Goal: Download file/media

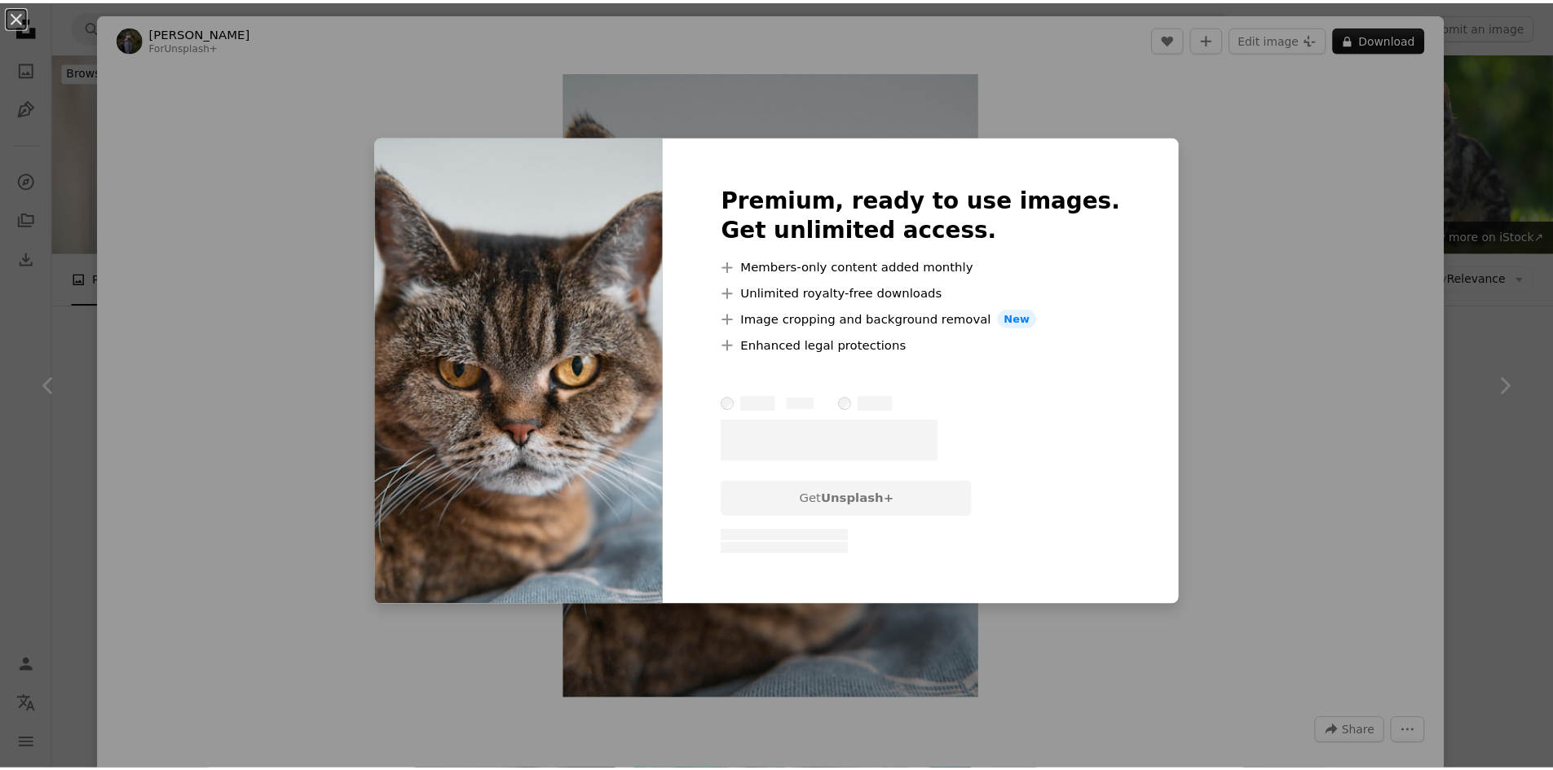
scroll to position [1223, 0]
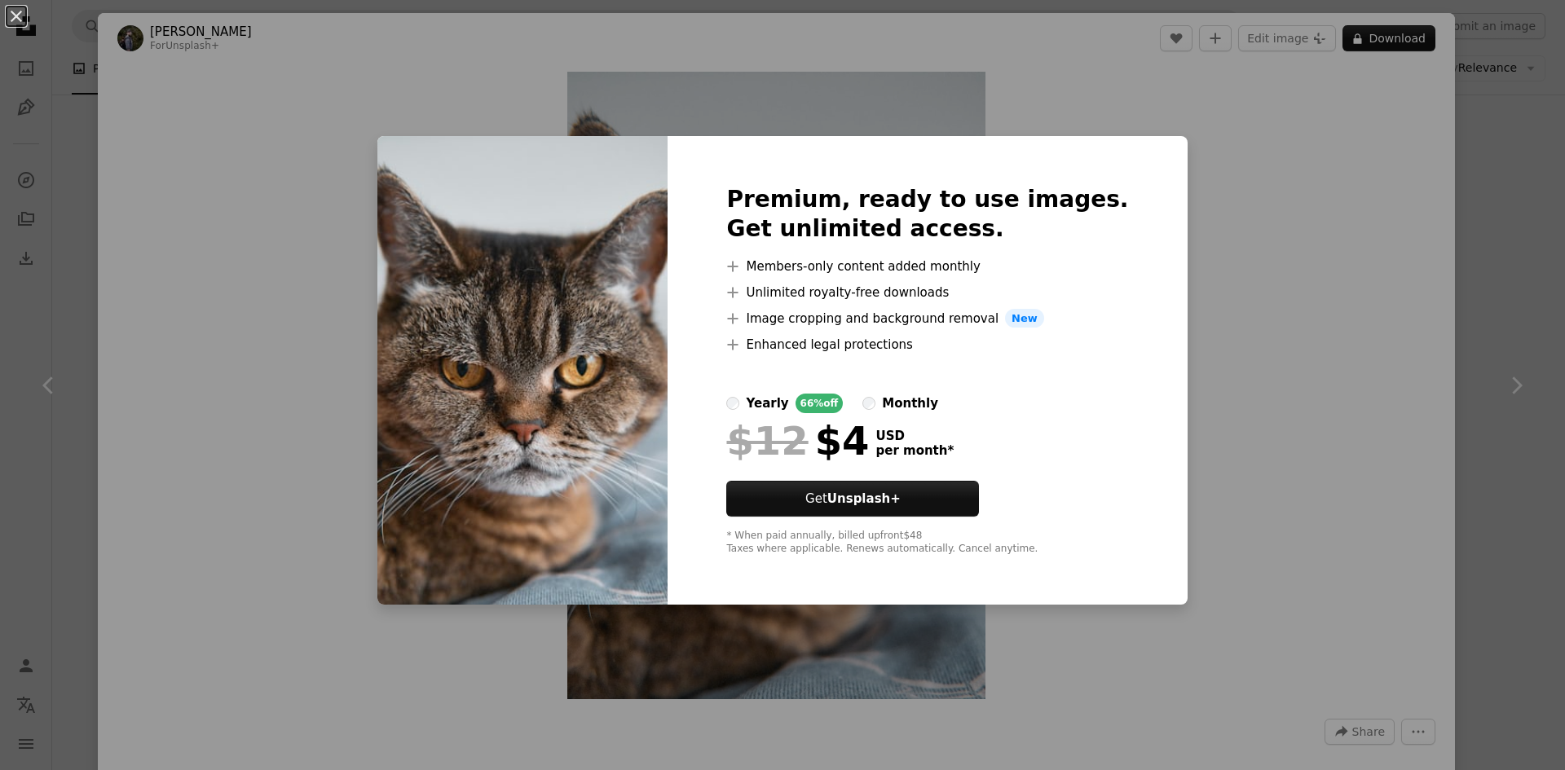
click at [1442, 227] on div "An X shape Premium, ready to use images. Get unlimited access. A plus sign Memb…" at bounding box center [782, 385] width 1565 height 770
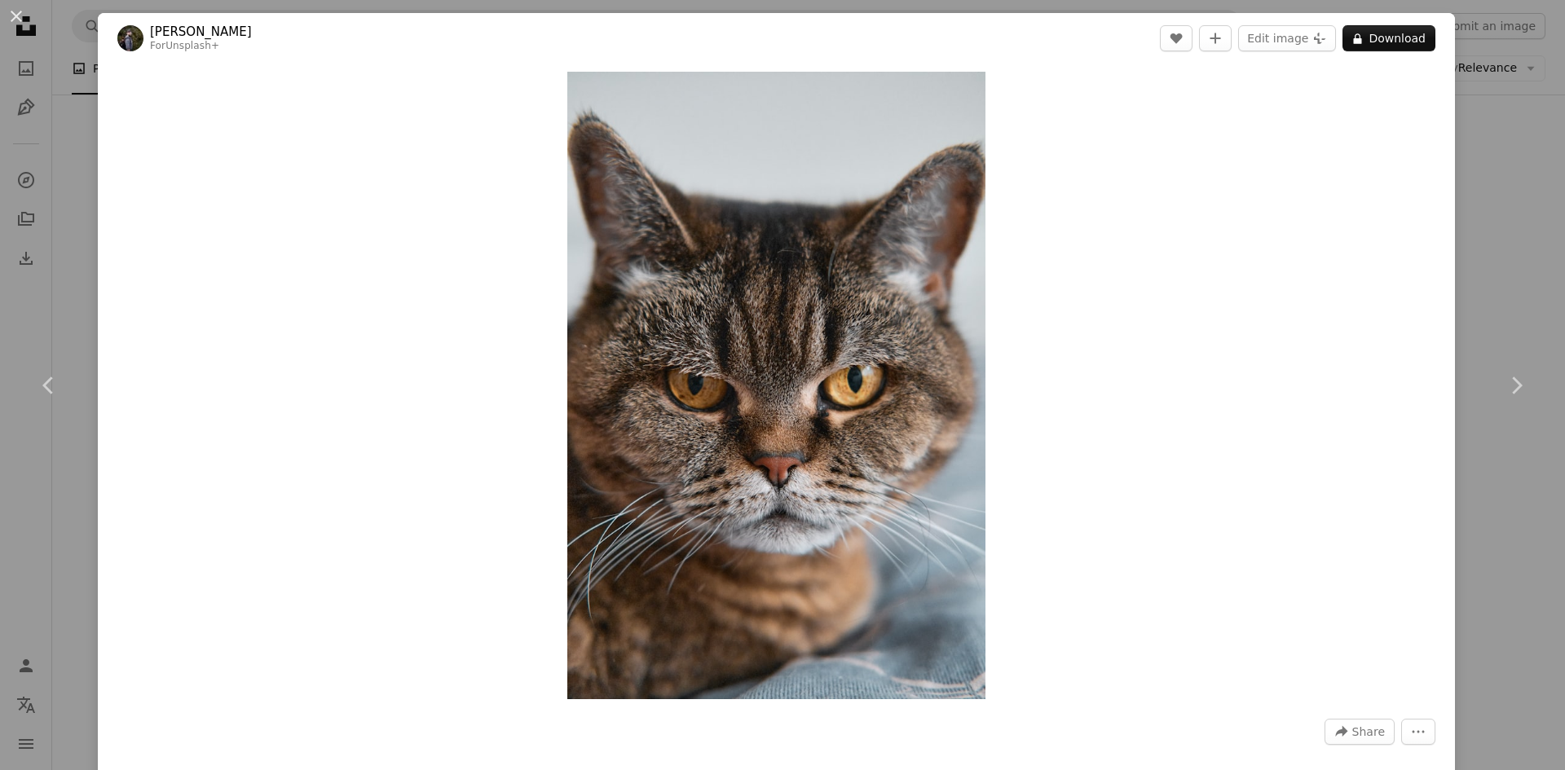
click at [1456, 259] on div "An X shape Chevron left Chevron right [PERSON_NAME] For Unsplash+ A heart A plu…" at bounding box center [782, 385] width 1565 height 770
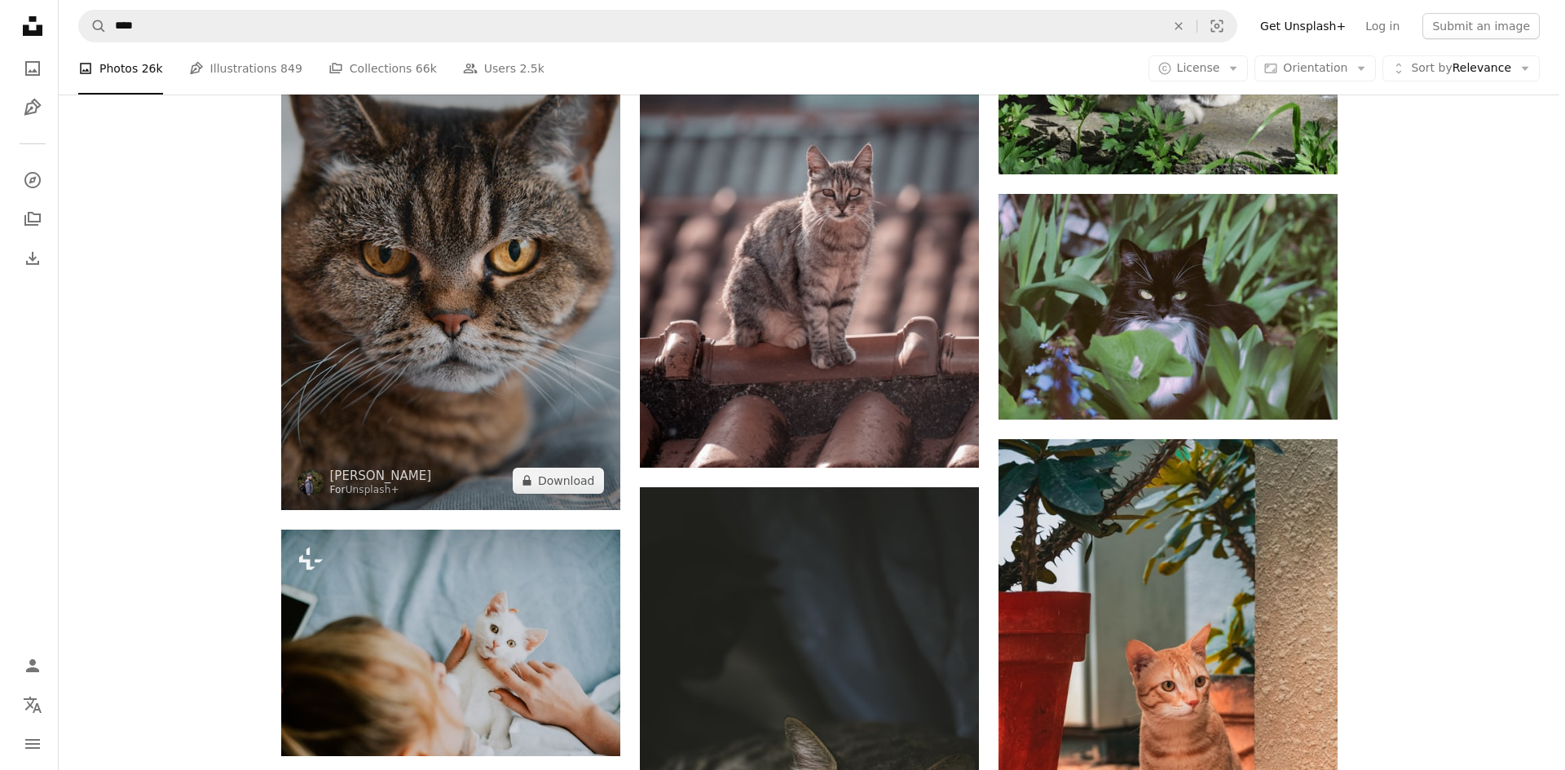
scroll to position [1386, 0]
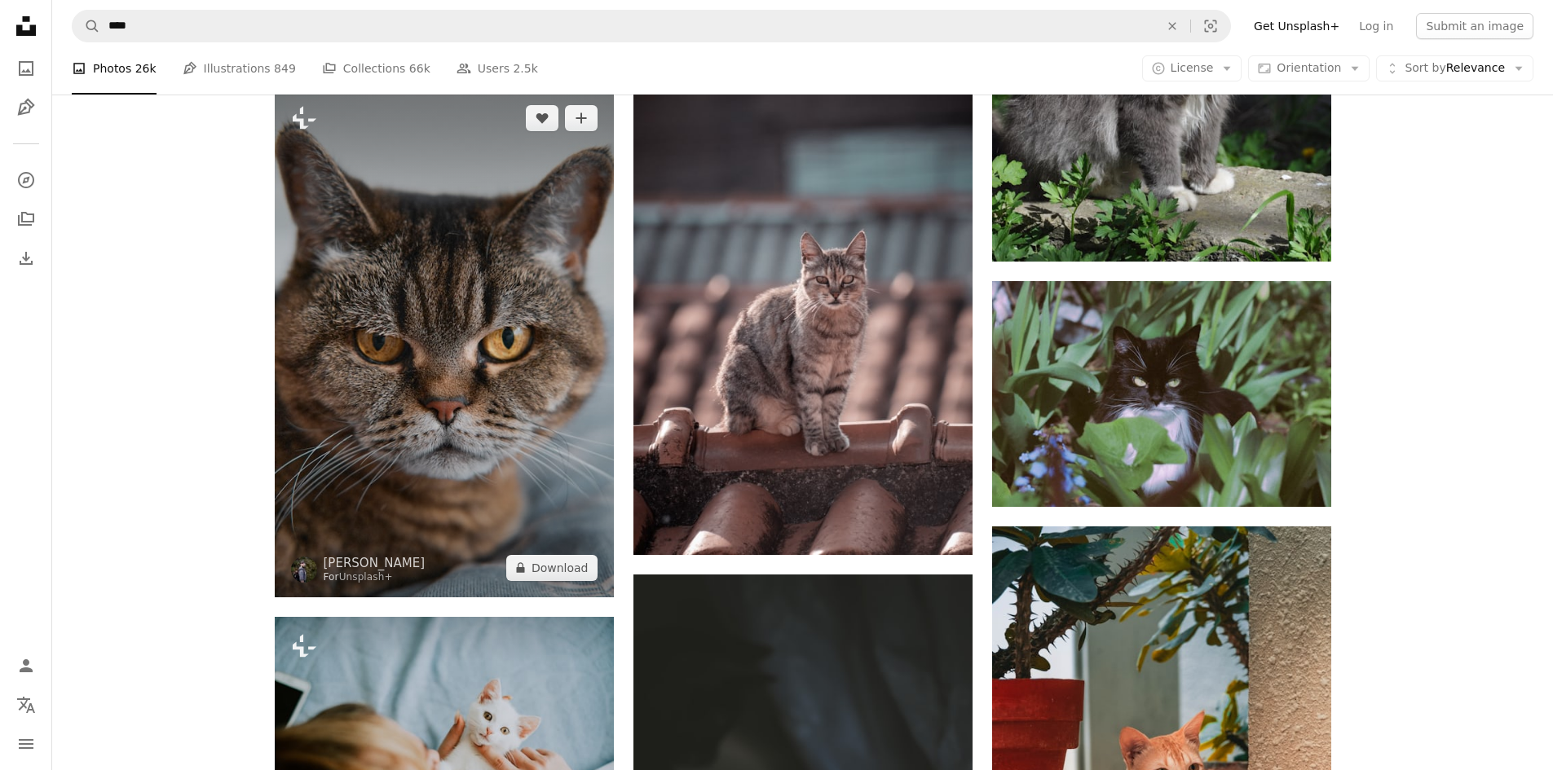
click at [453, 354] on img at bounding box center [444, 343] width 339 height 509
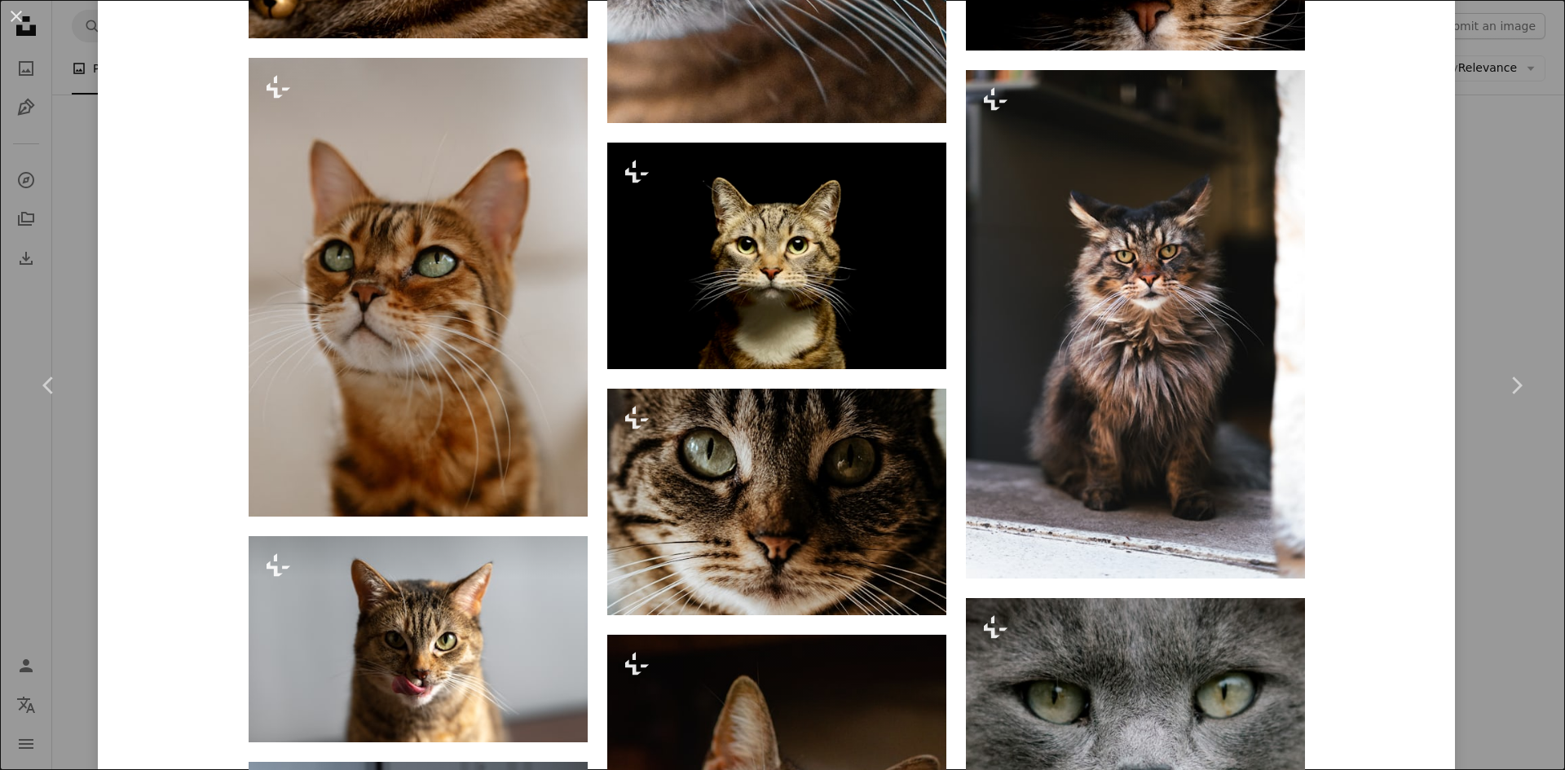
scroll to position [1712, 0]
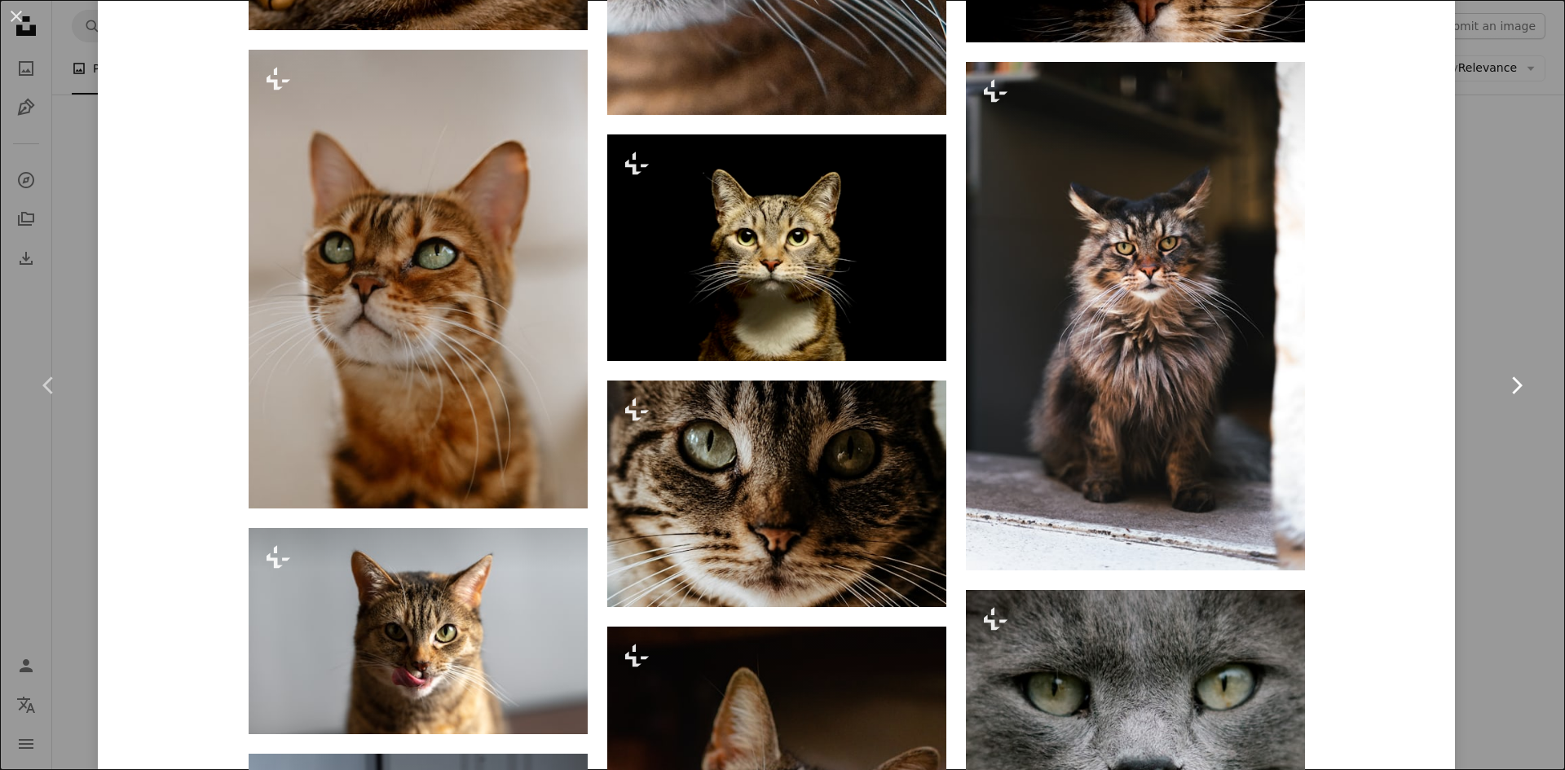
click at [1509, 368] on link "Chevron right" at bounding box center [1516, 385] width 98 height 156
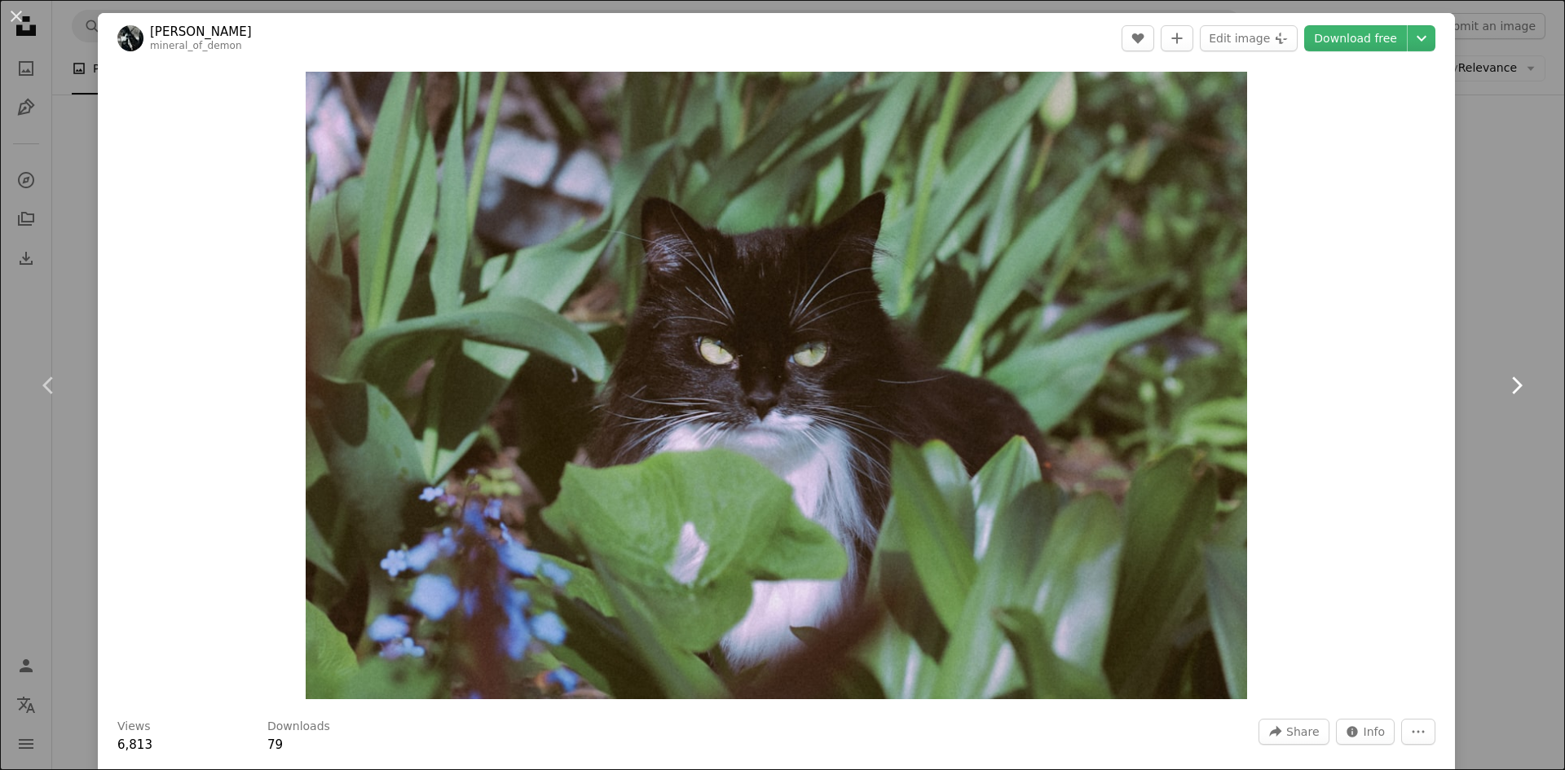
click at [1484, 389] on link "Chevron right" at bounding box center [1516, 385] width 98 height 156
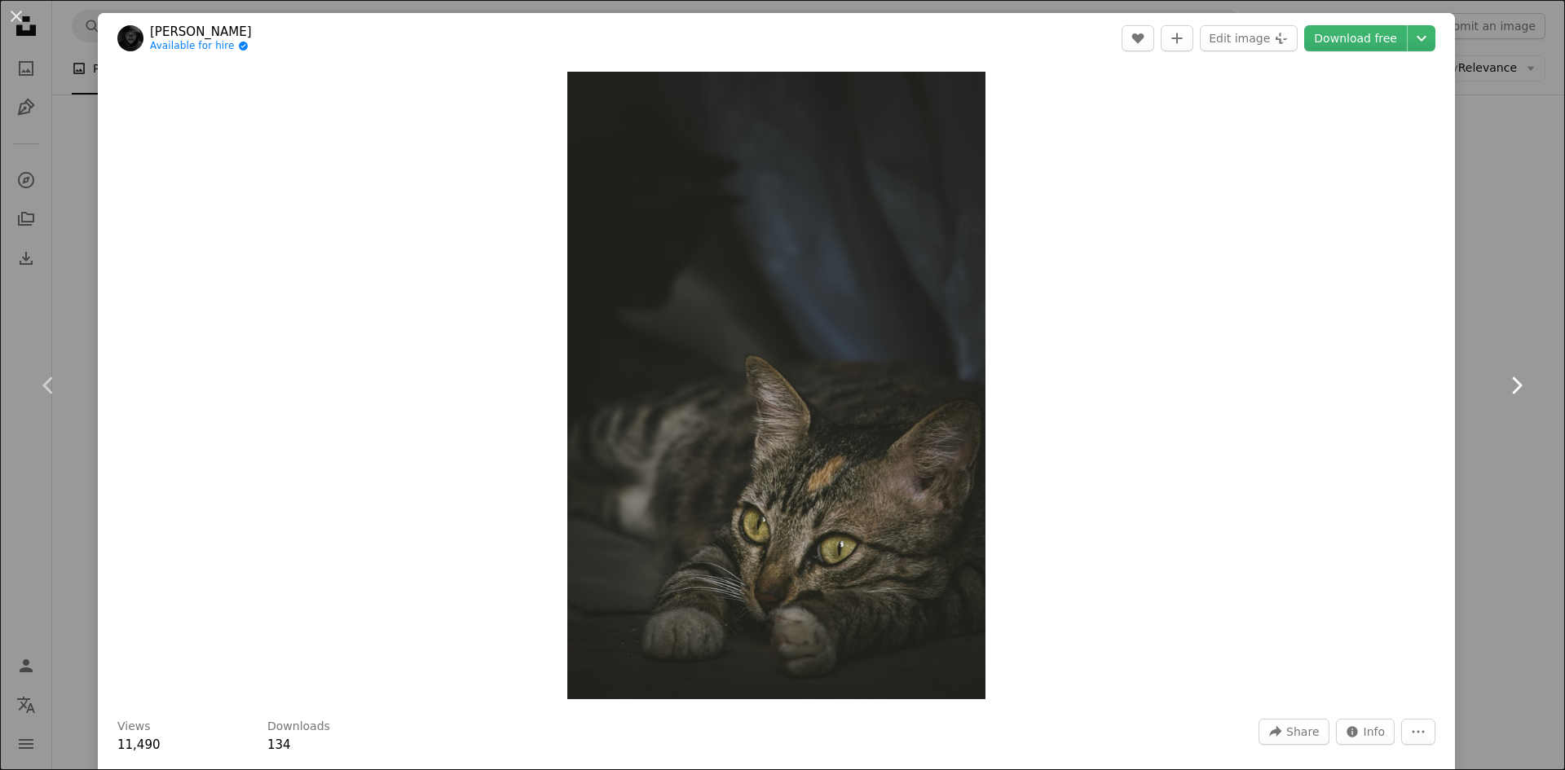
click at [1485, 390] on link "Chevron right" at bounding box center [1516, 385] width 98 height 156
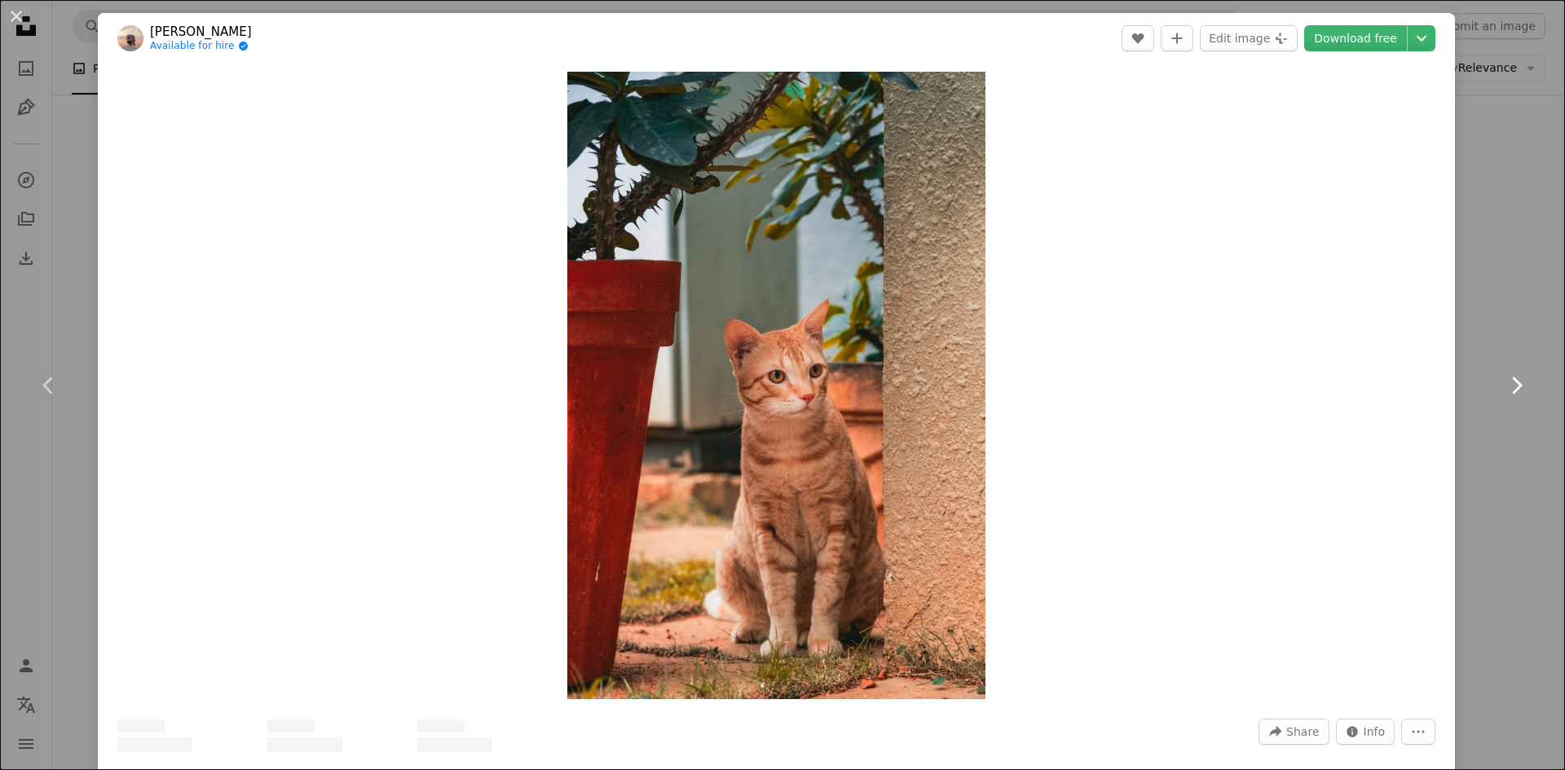
click at [1485, 390] on link "Chevron right" at bounding box center [1516, 385] width 98 height 156
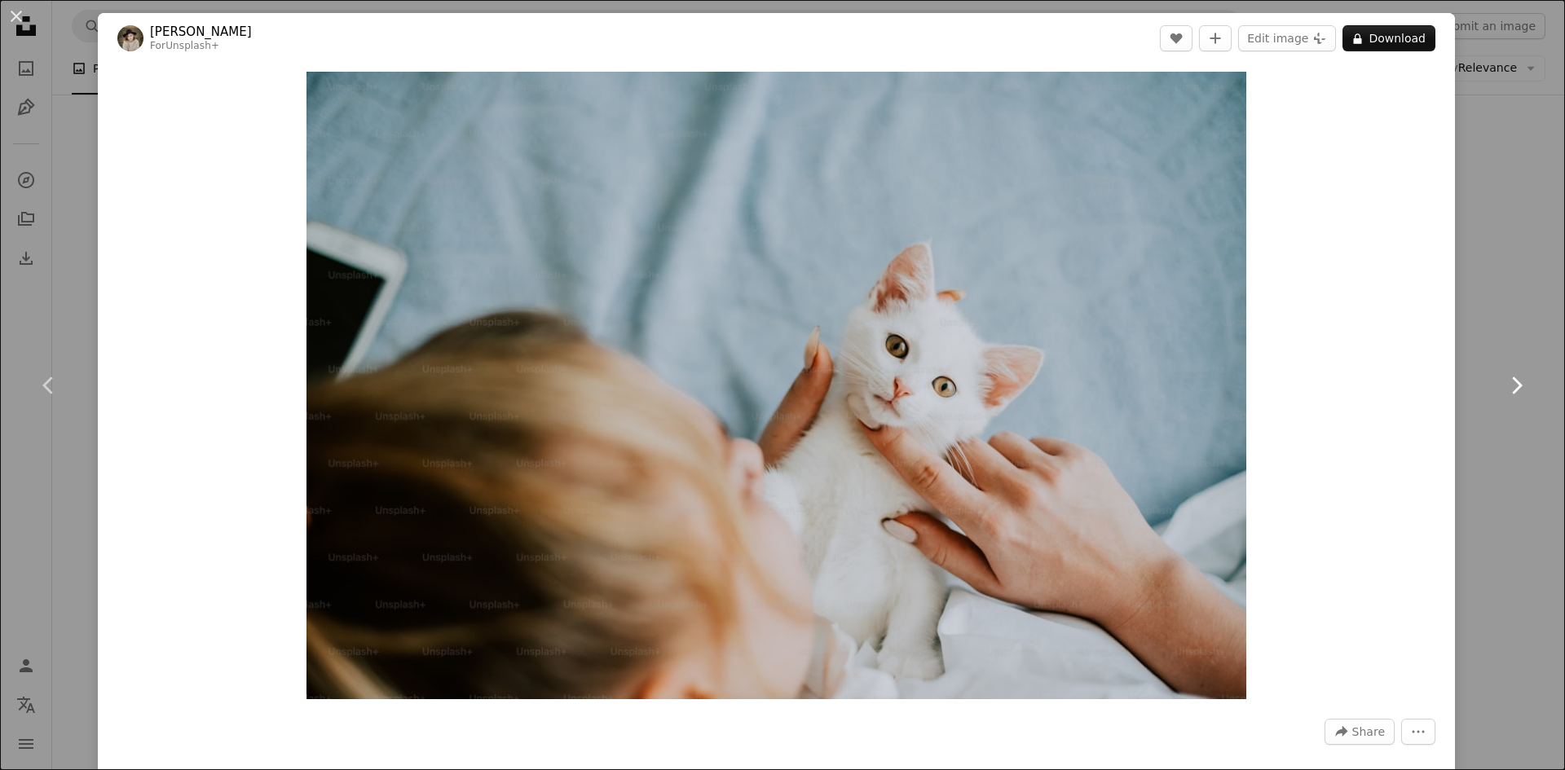
click at [1485, 390] on link "Chevron right" at bounding box center [1516, 385] width 98 height 156
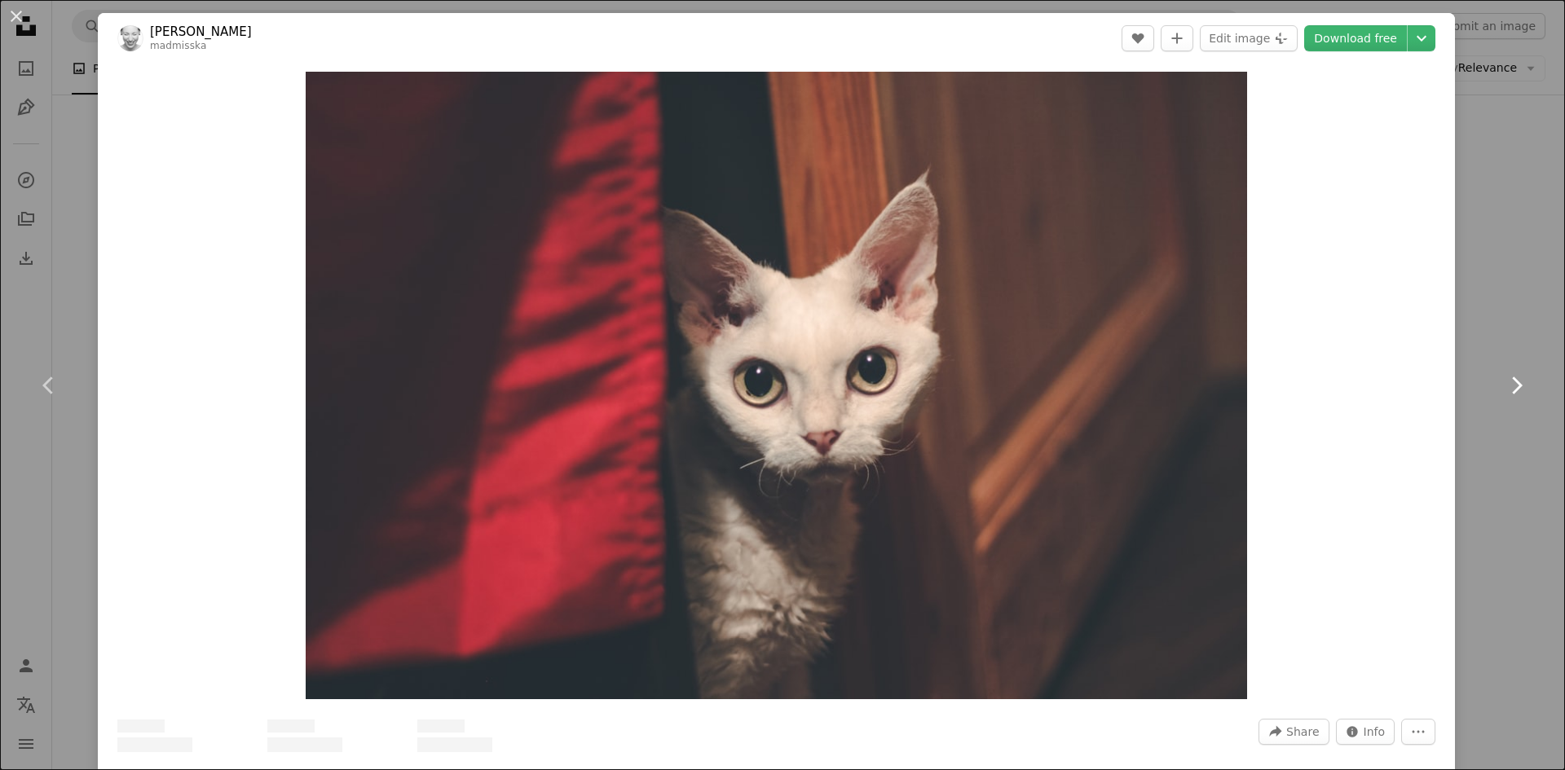
click at [1485, 390] on link "Chevron right" at bounding box center [1516, 385] width 98 height 156
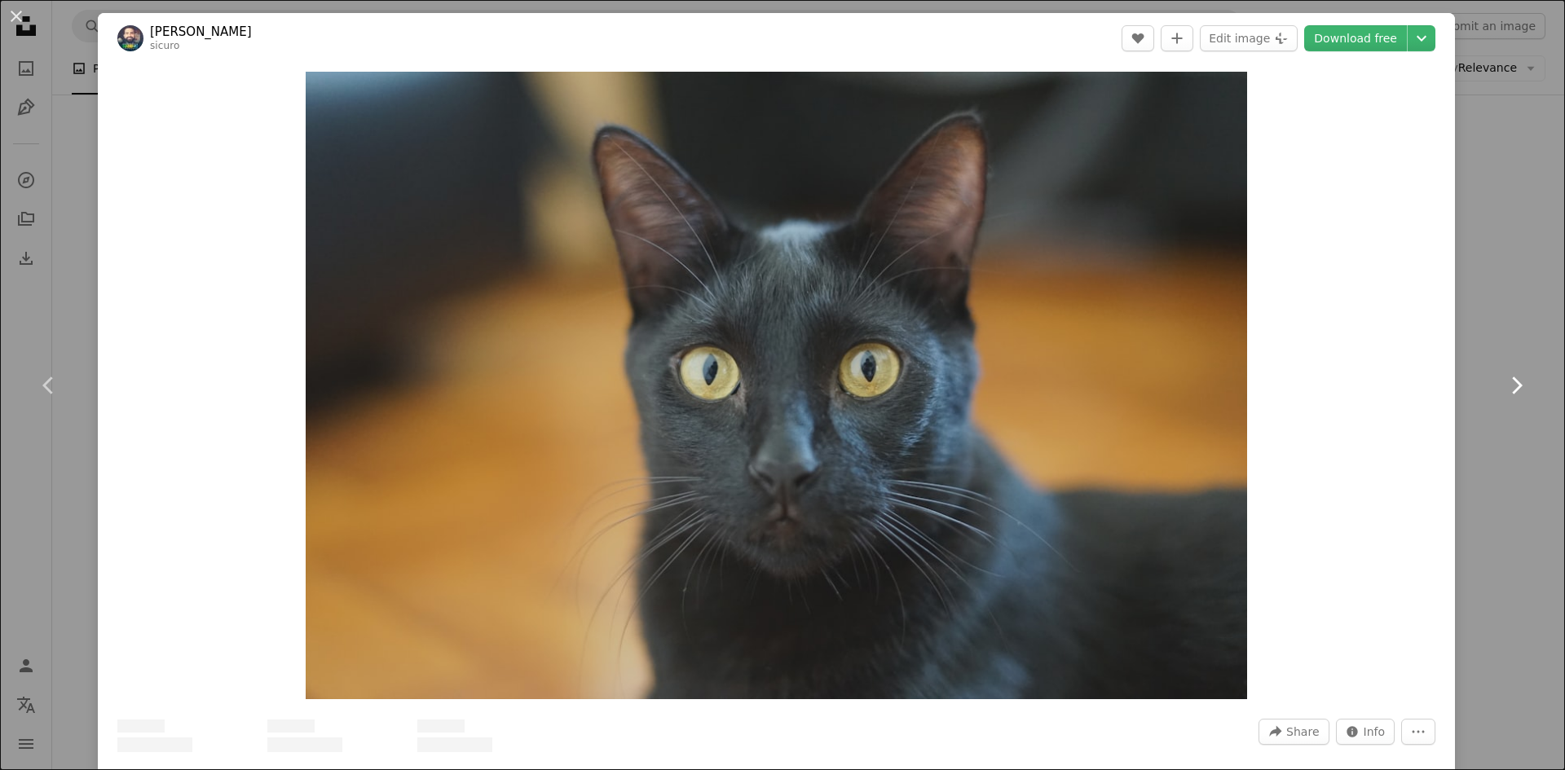
click at [1485, 390] on link "Chevron right" at bounding box center [1516, 385] width 98 height 156
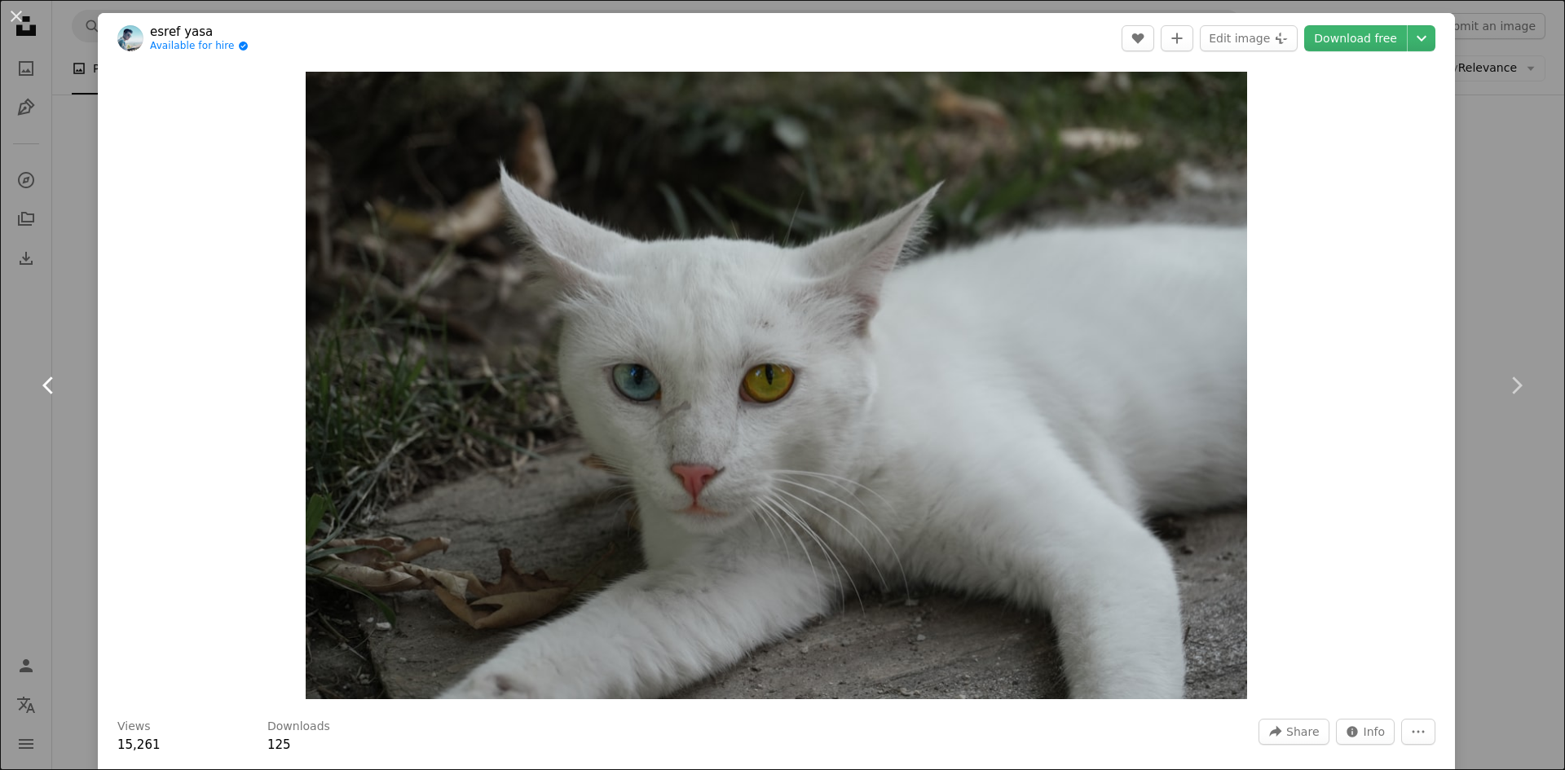
click at [49, 391] on icon at bounding box center [47, 385] width 11 height 17
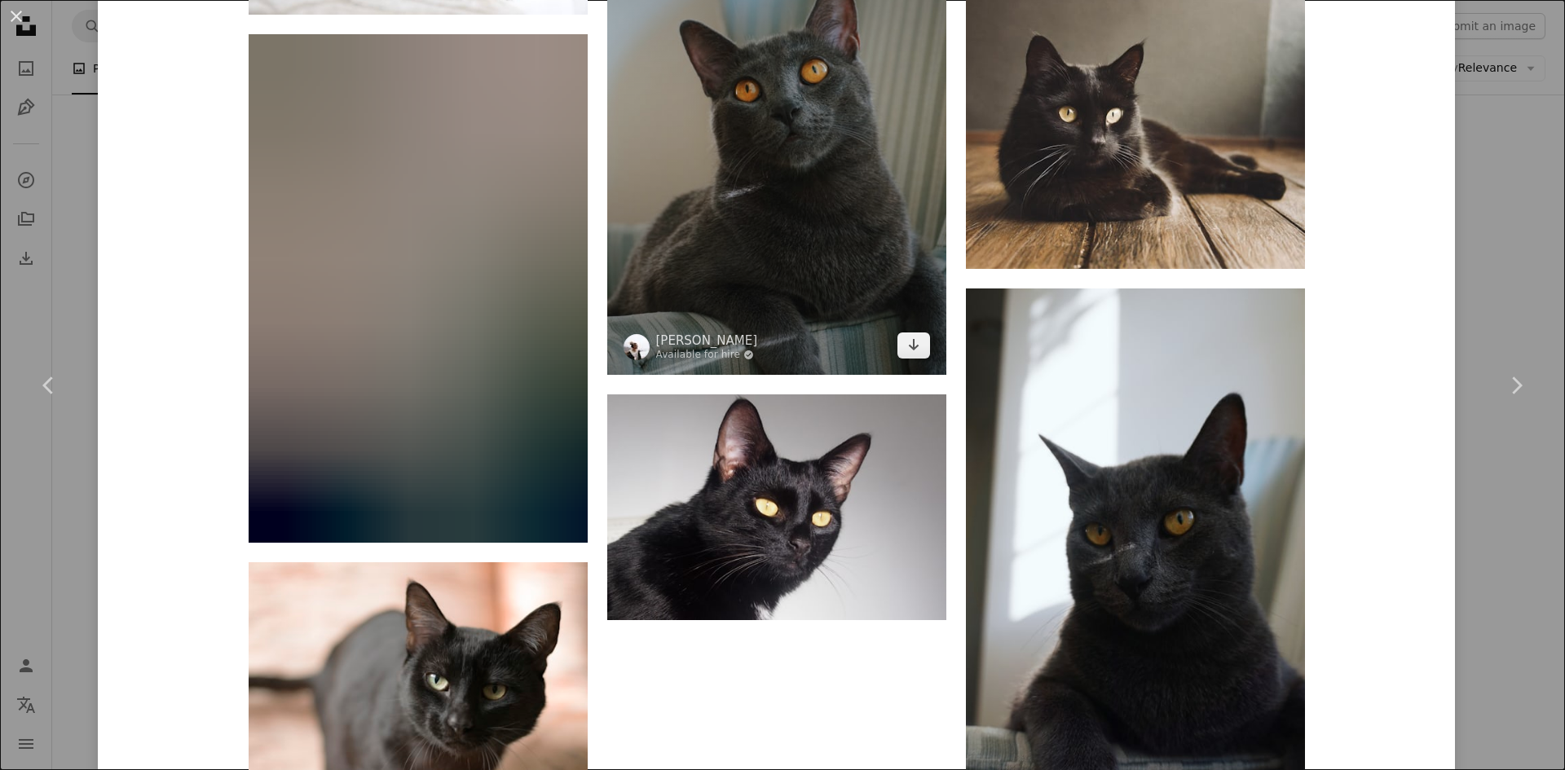
scroll to position [7394, 0]
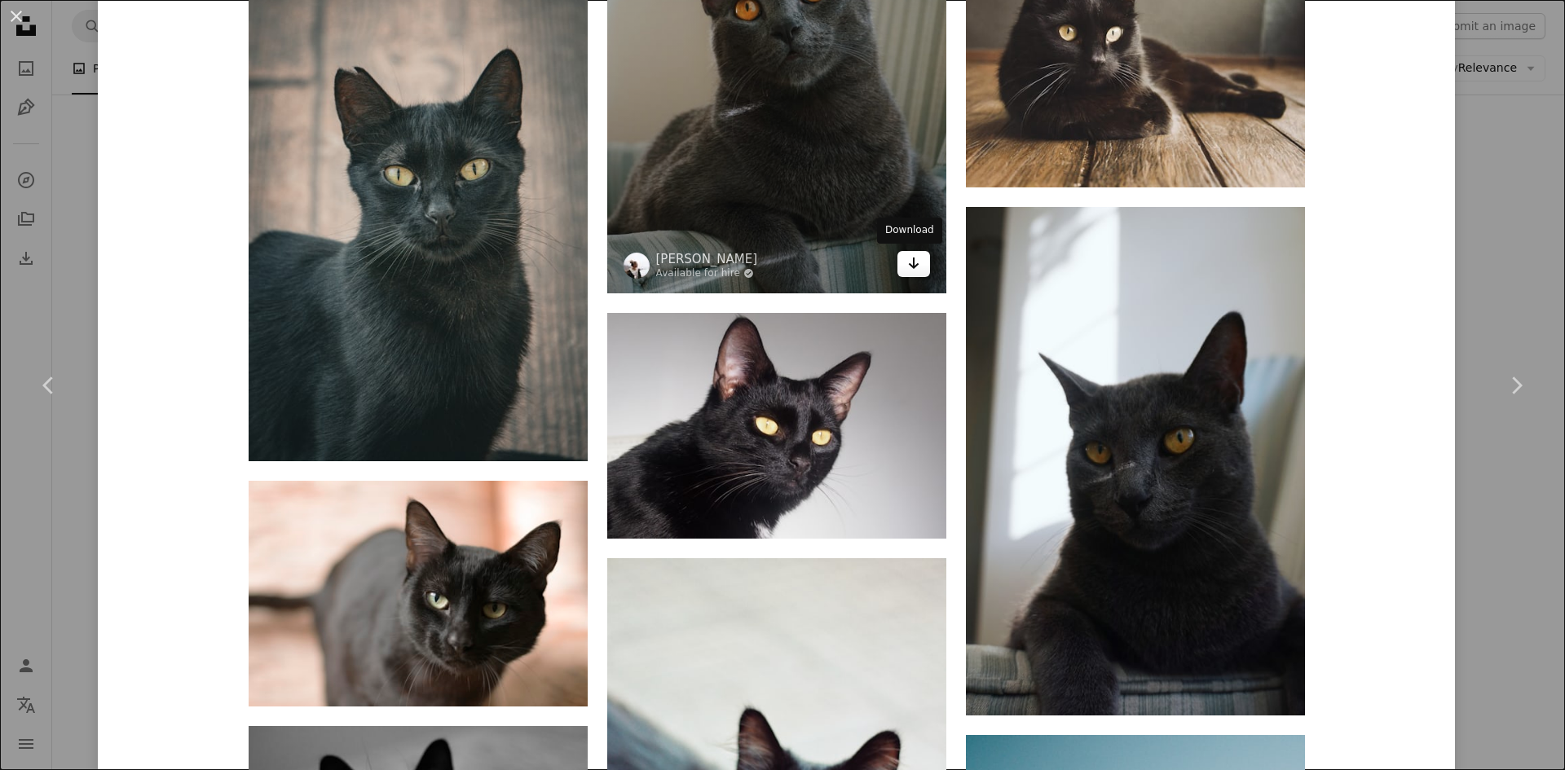
click at [907, 267] on icon "Arrow pointing down" at bounding box center [913, 263] width 13 height 20
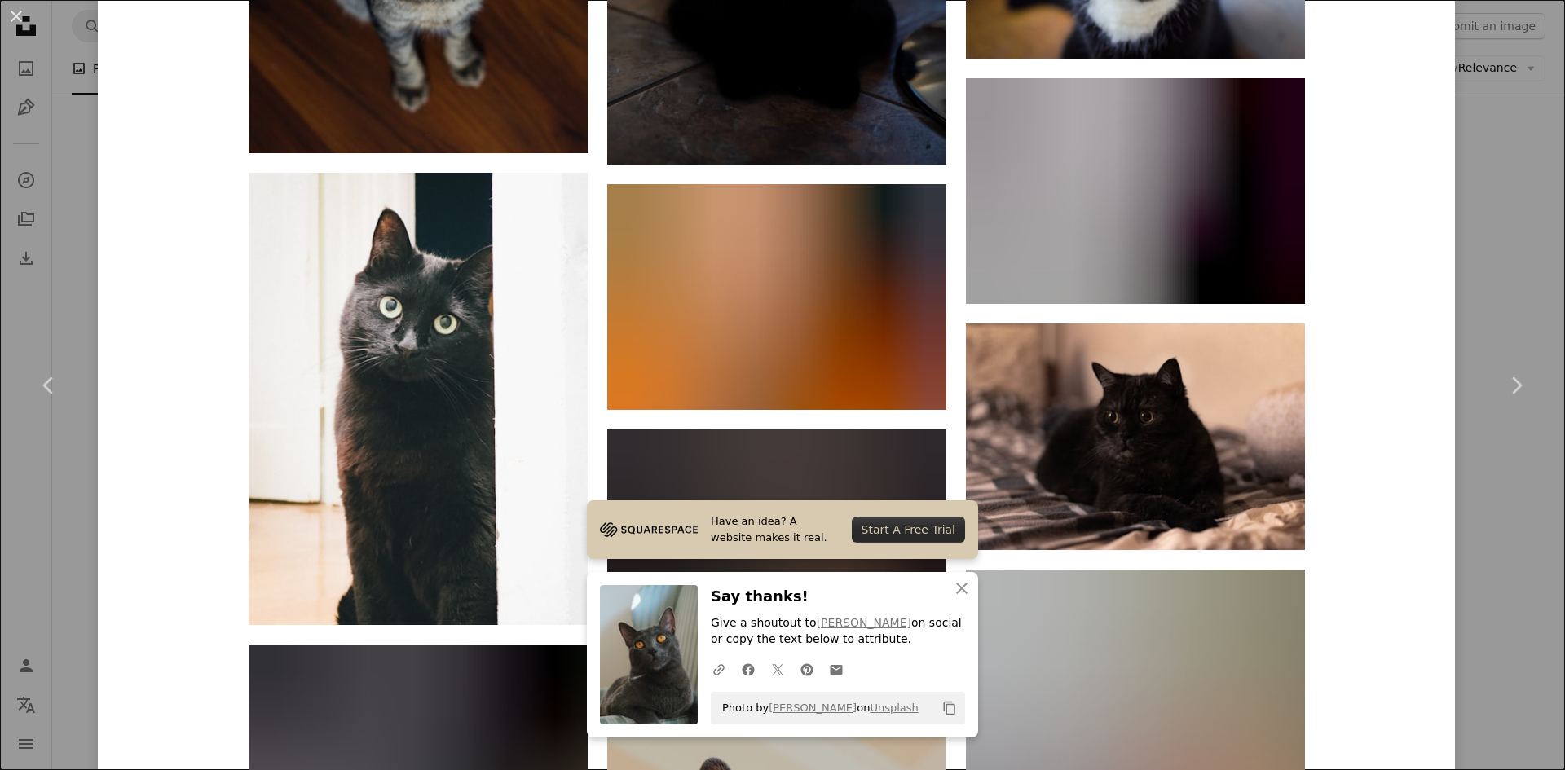
scroll to position [9916, 0]
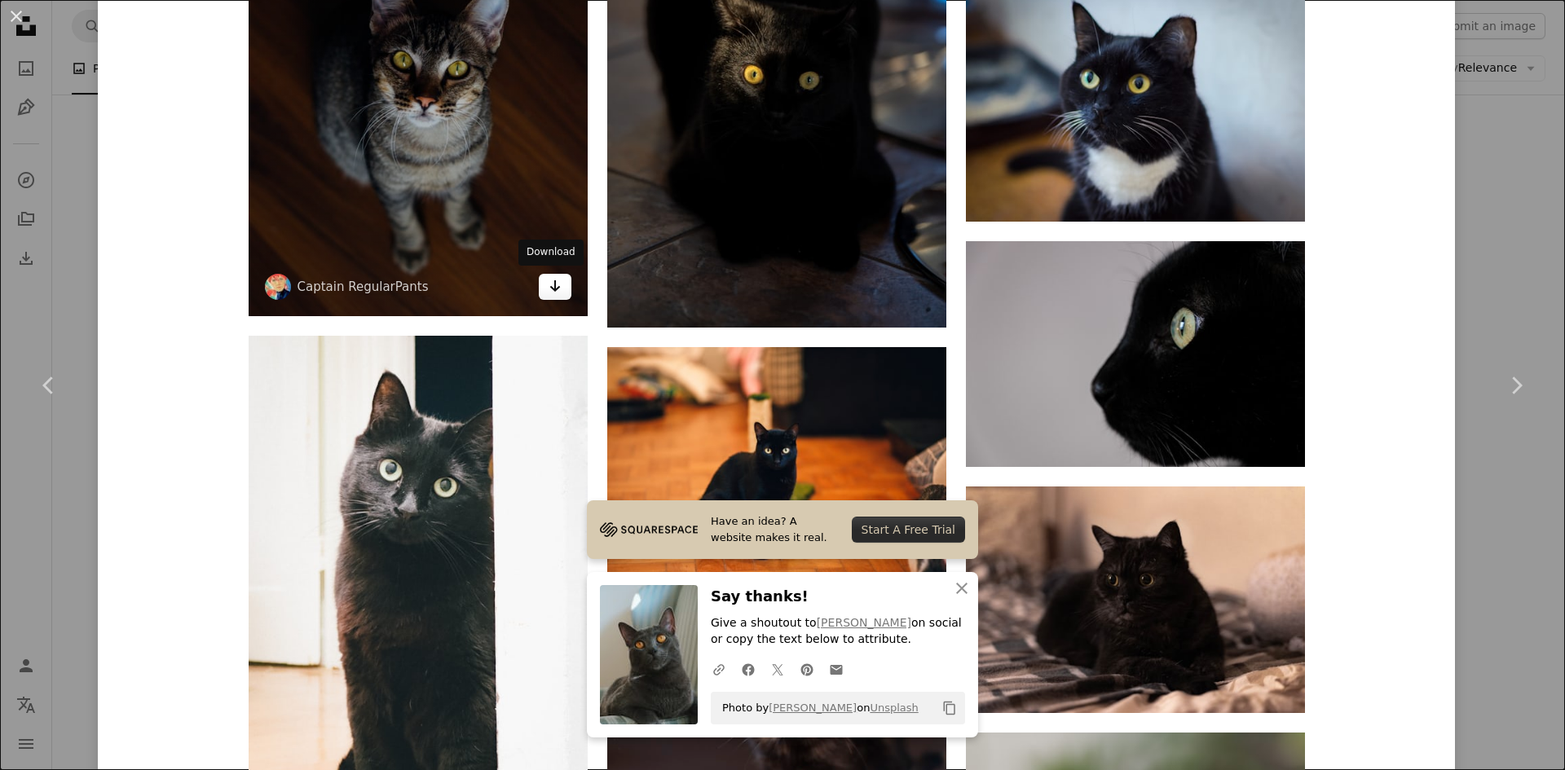
click at [549, 293] on icon "Arrow pointing down" at bounding box center [555, 286] width 13 height 20
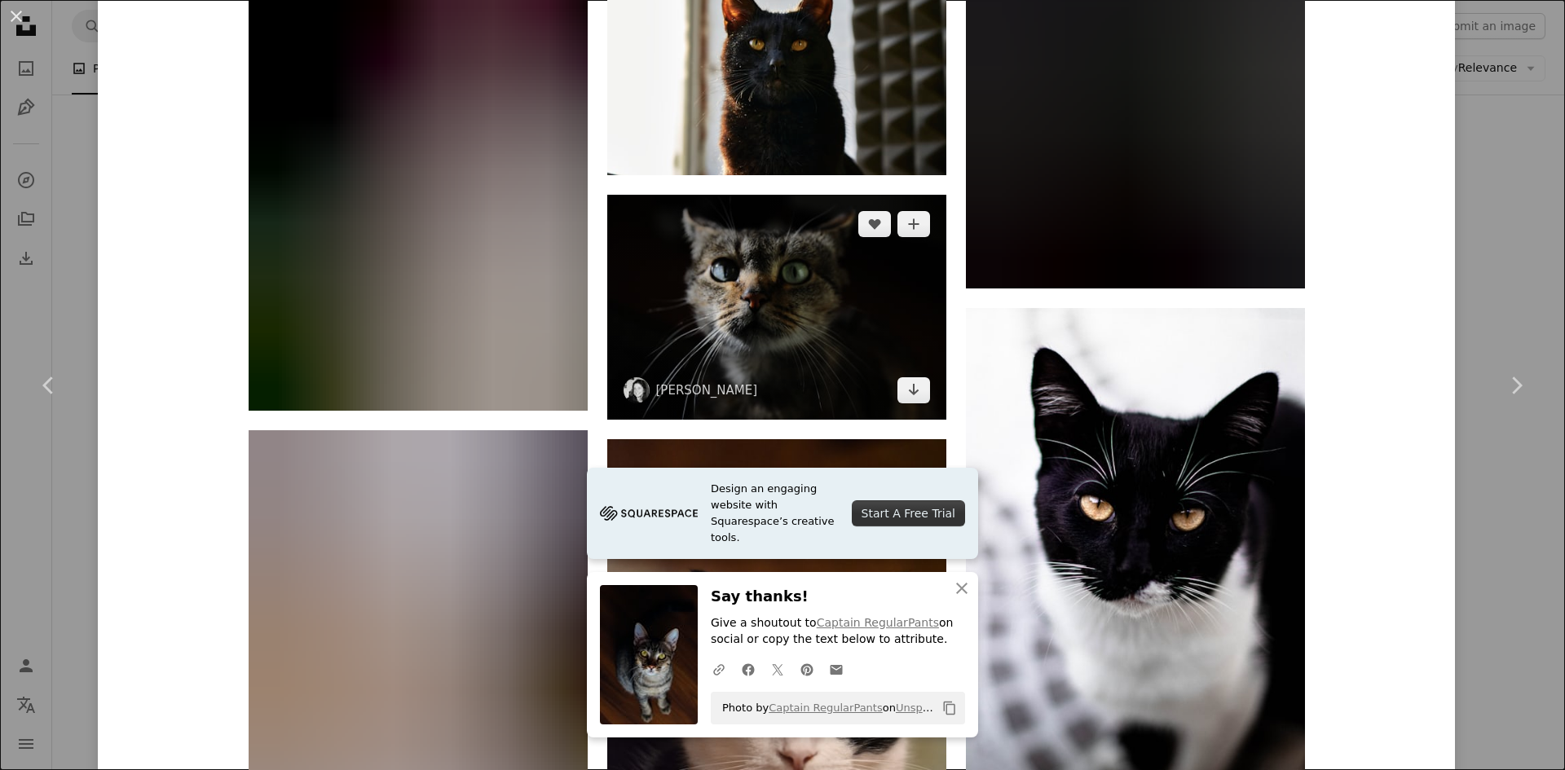
scroll to position [13258, 0]
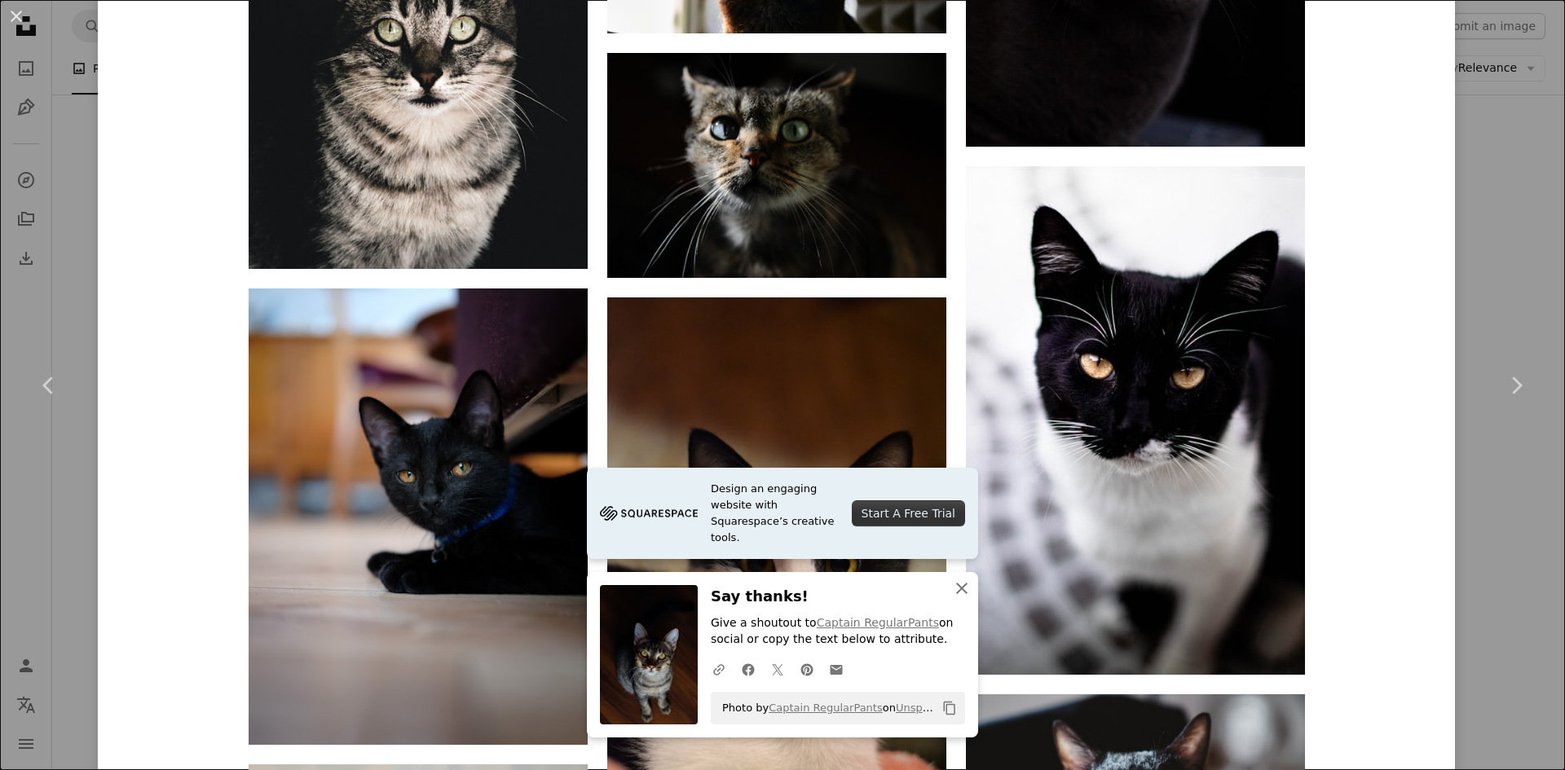
click at [961, 588] on icon "An X shape" at bounding box center [962, 589] width 20 height 20
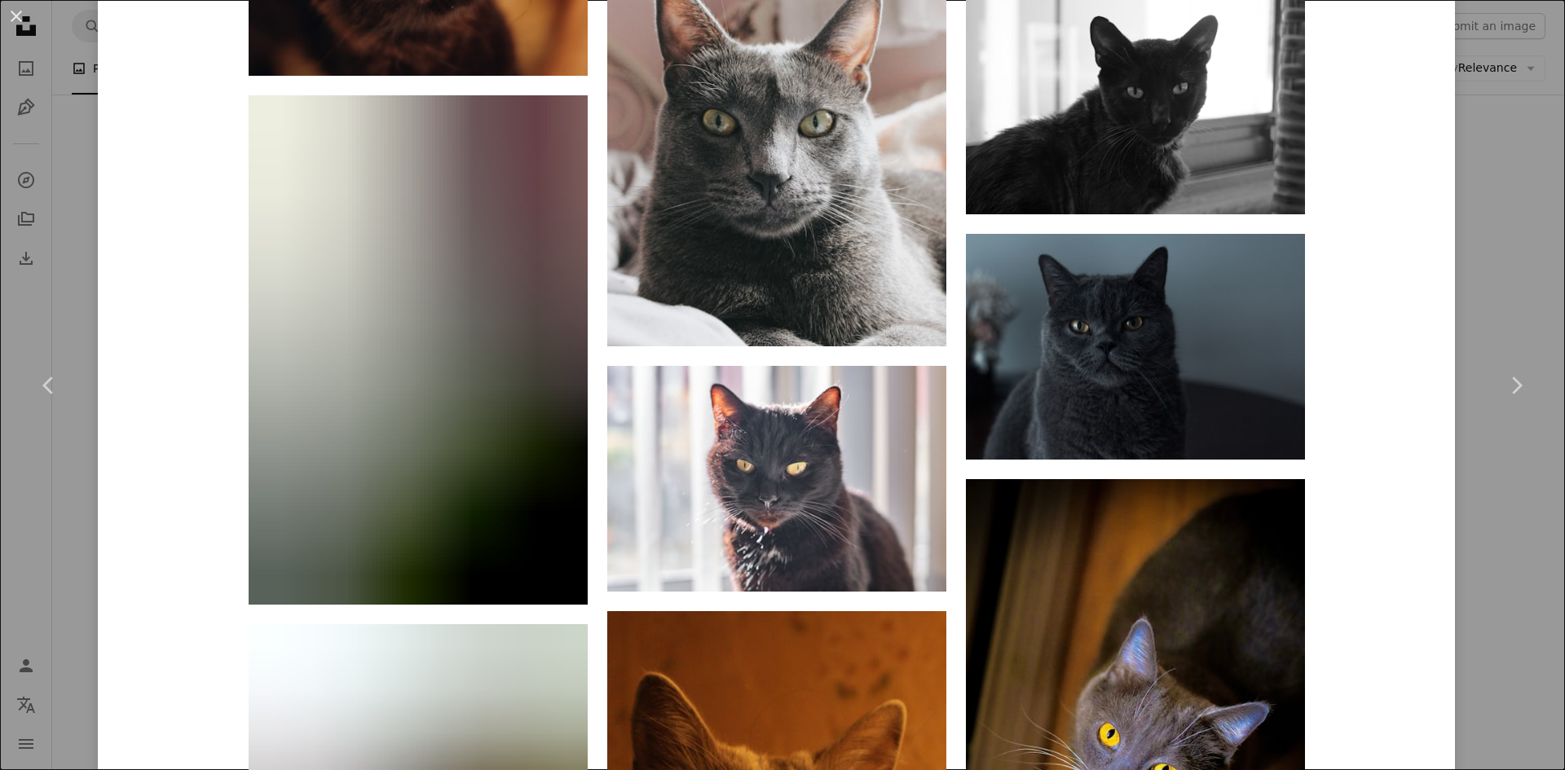
scroll to position [15439, 0]
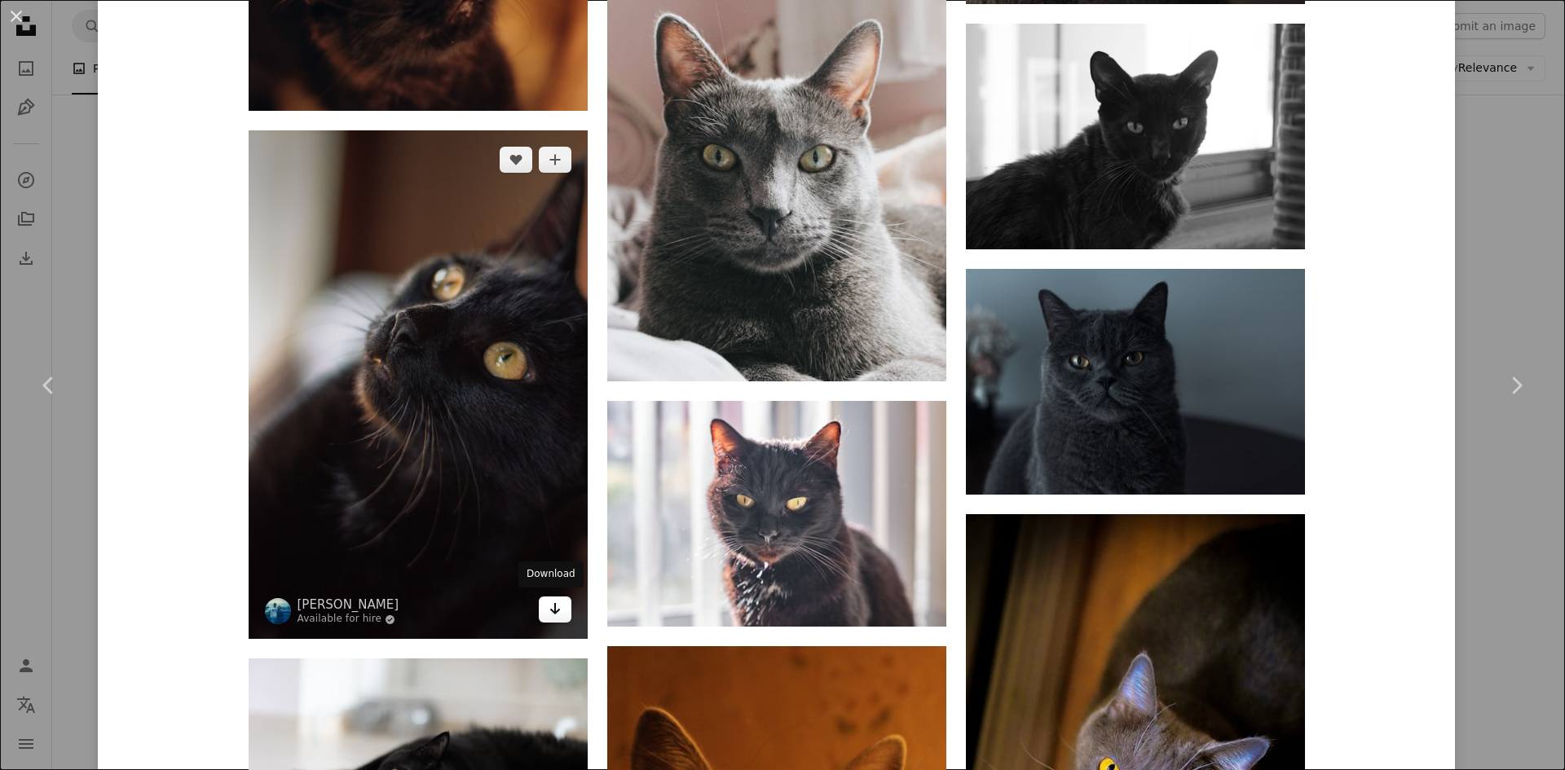
click at [550, 606] on icon "Arrow pointing down" at bounding box center [555, 609] width 13 height 20
